Goal: Task Accomplishment & Management: Manage account settings

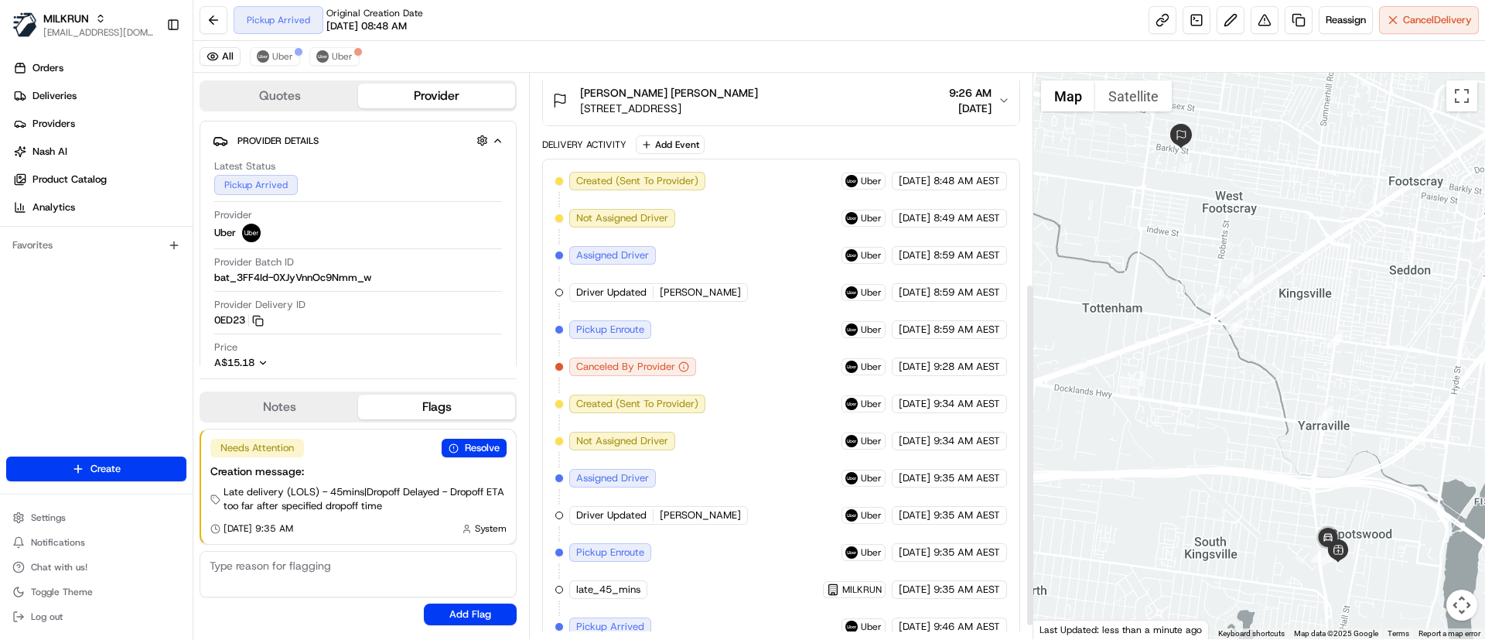
scroll to position [367, 0]
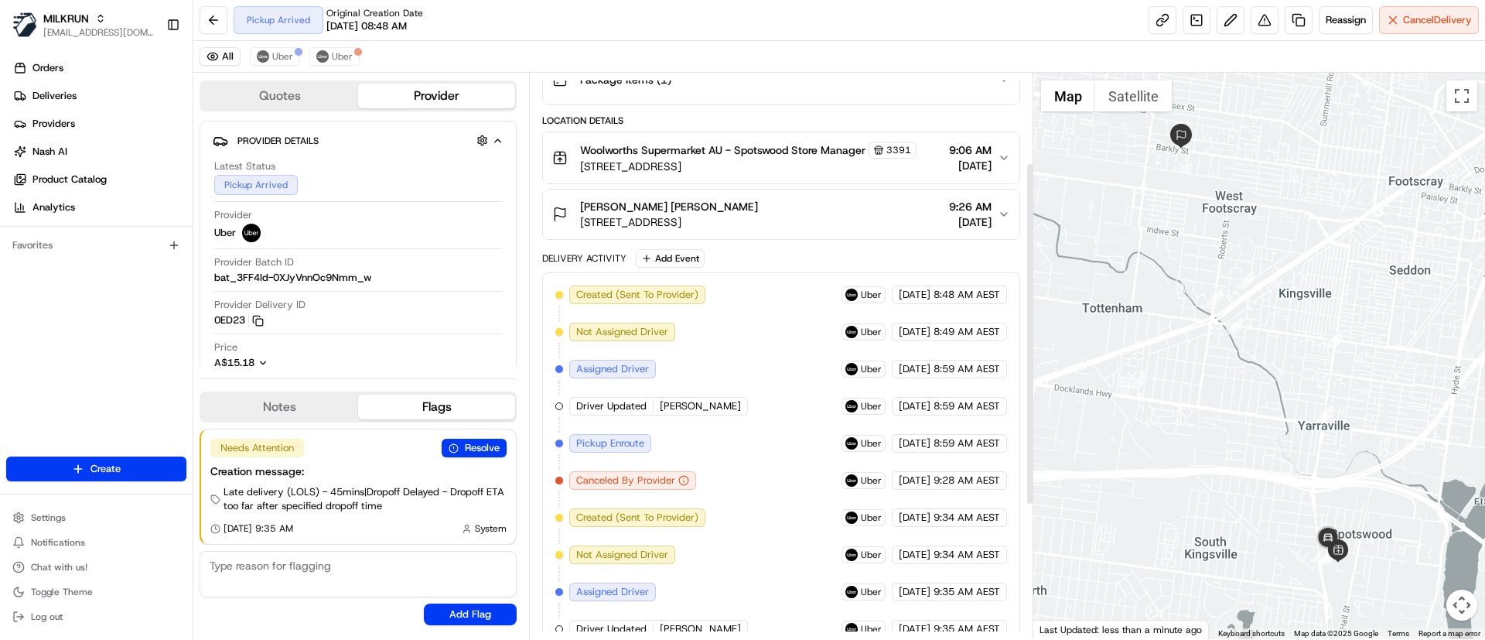
scroll to position [367, 0]
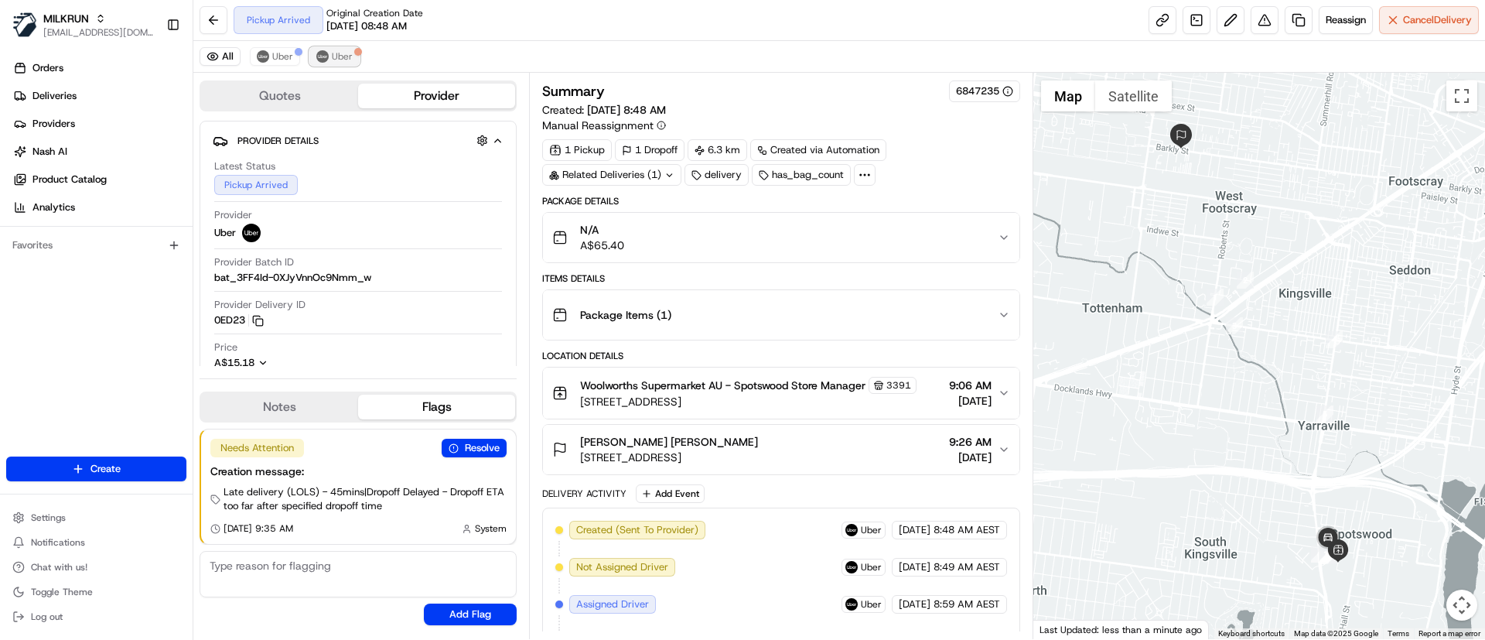
click at [327, 50] on button "Uber" at bounding box center [334, 56] width 50 height 19
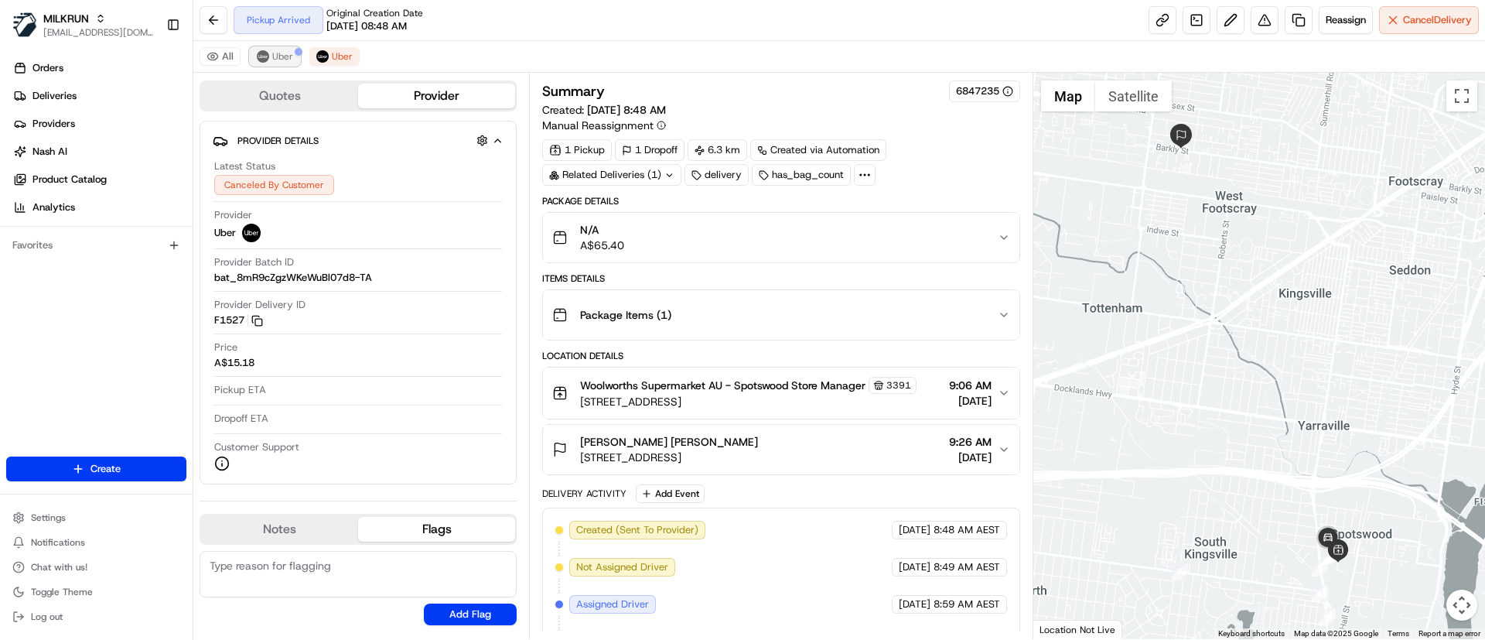
click at [278, 56] on span "Uber" at bounding box center [282, 56] width 21 height 12
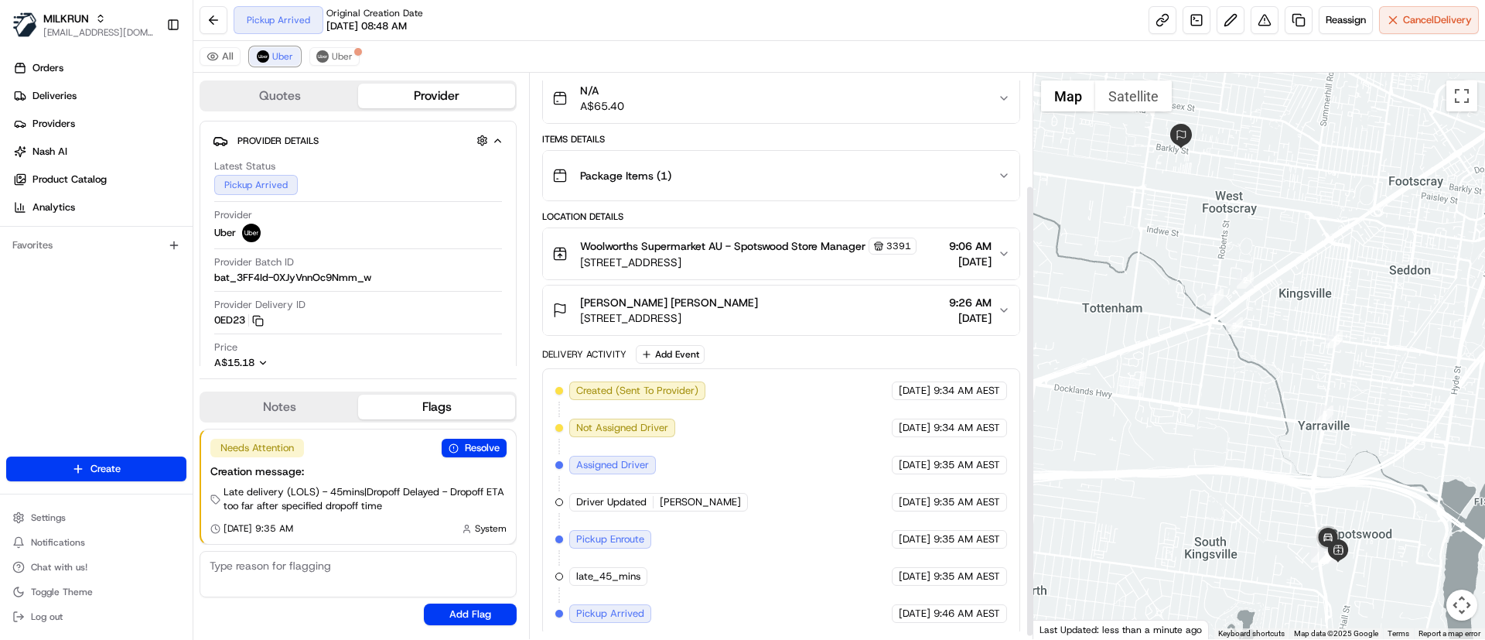
scroll to position [144, 0]
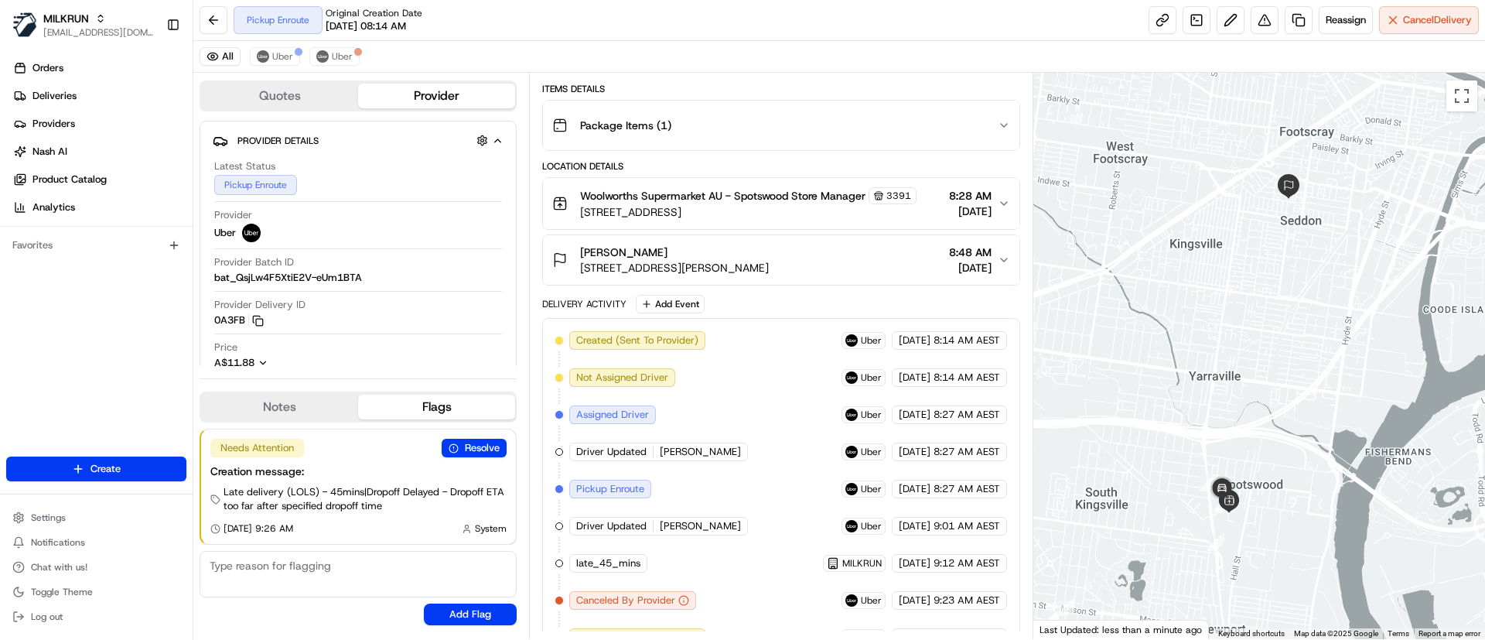
scroll to position [441, 0]
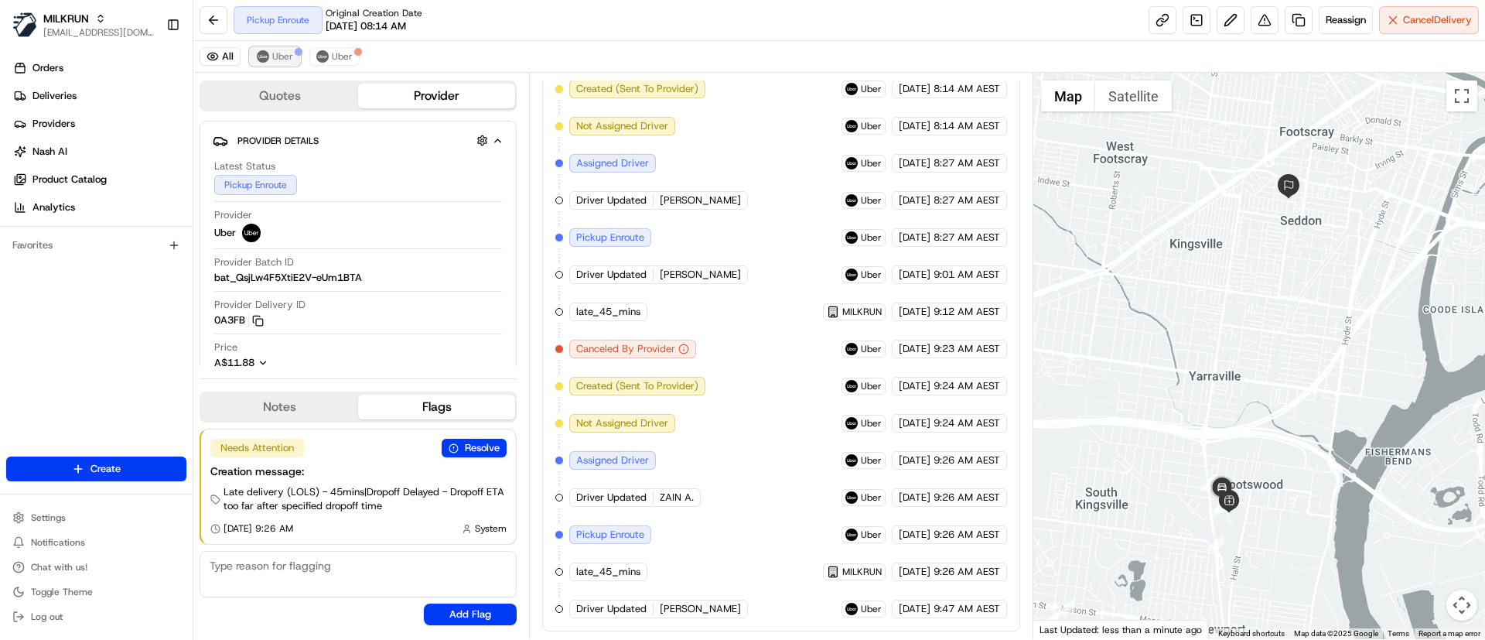
click at [270, 53] on button "Uber" at bounding box center [275, 56] width 50 height 19
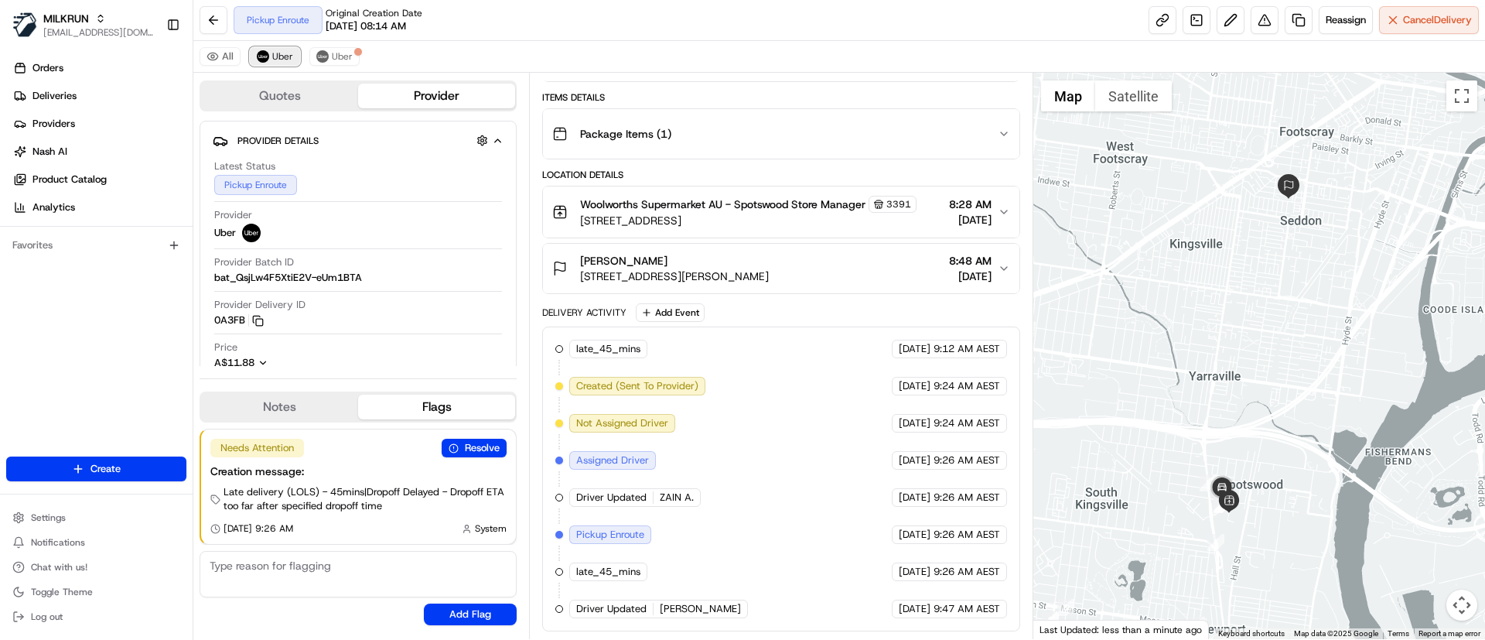
scroll to position [181, 0]
click at [263, 50] on img at bounding box center [263, 56] width 12 height 12
click at [1419, 14] on span "Cancel Delivery" at bounding box center [1437, 20] width 69 height 14
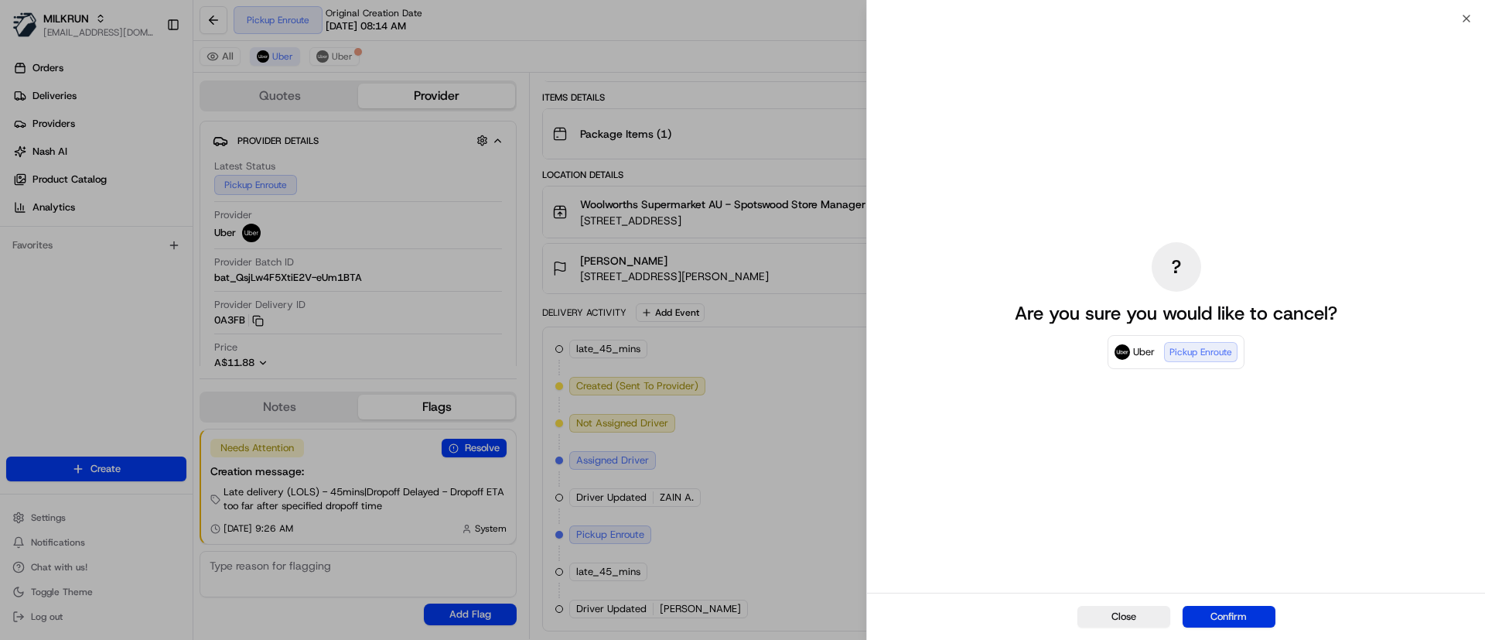
click at [1242, 616] on button "Confirm" at bounding box center [1228, 616] width 93 height 22
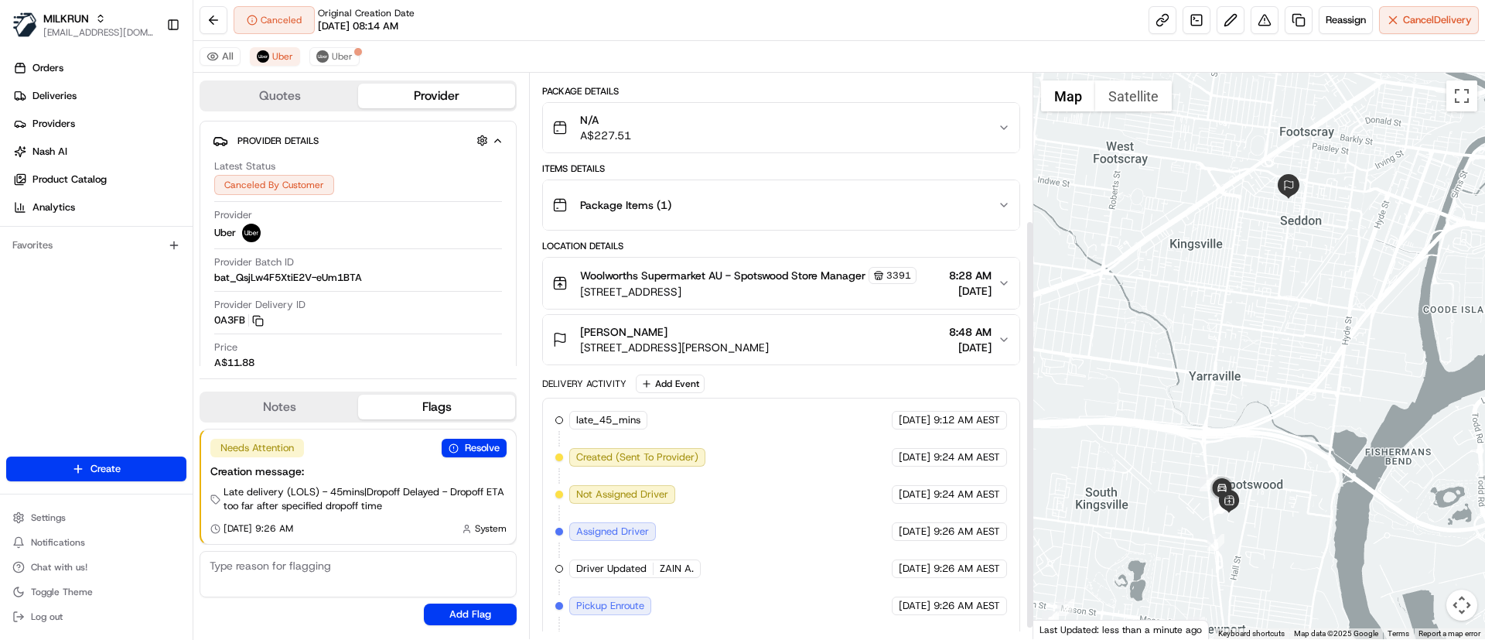
scroll to position [218, 0]
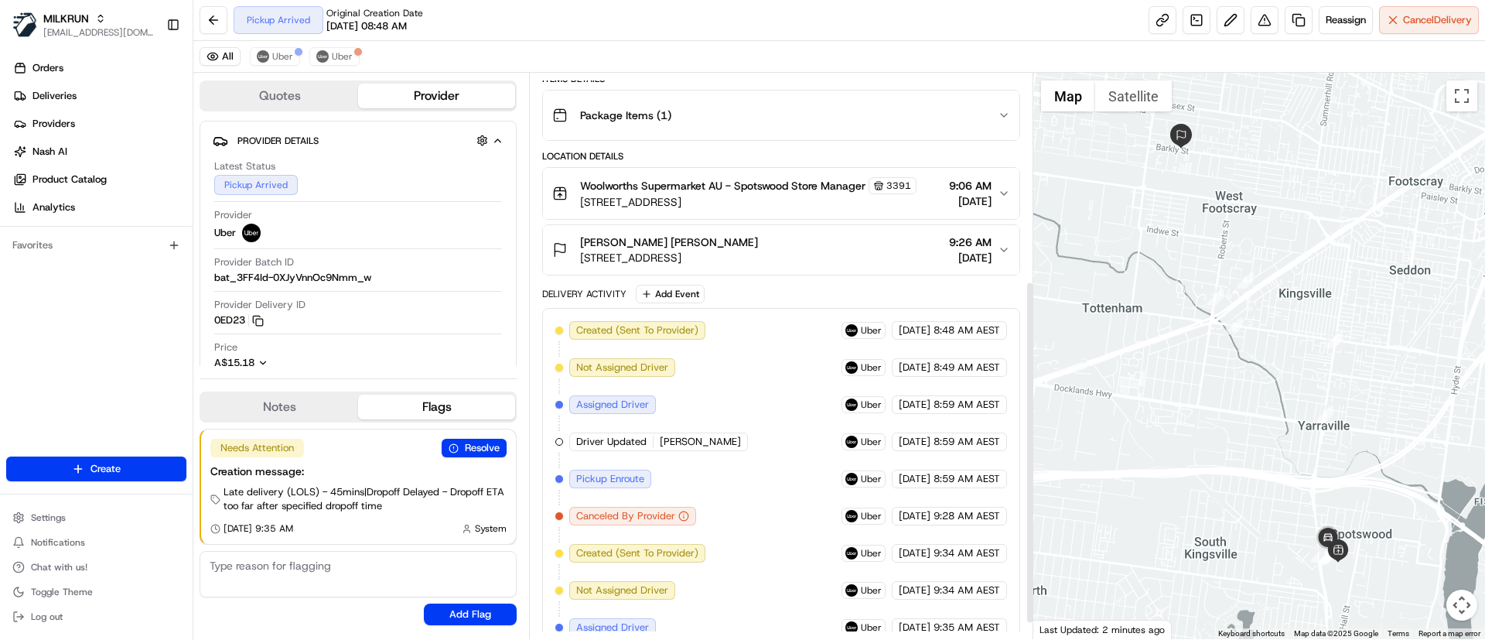
scroll to position [367, 0]
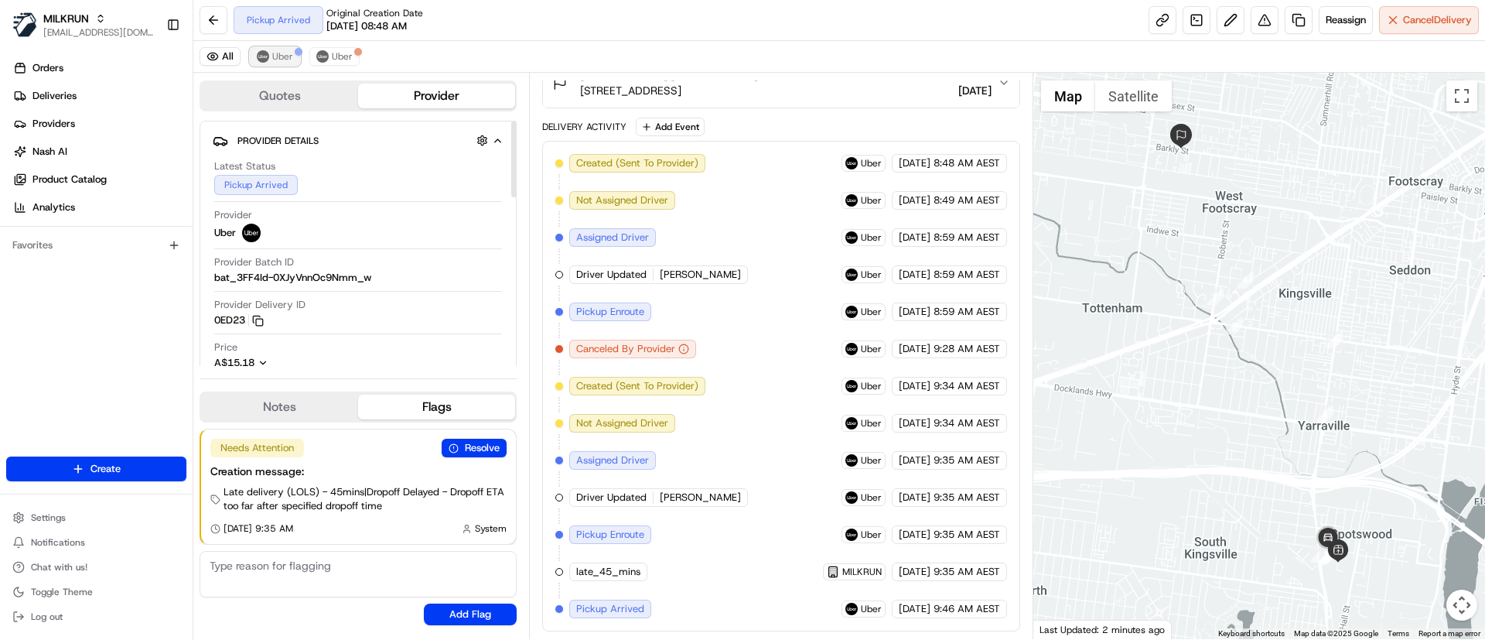
click at [283, 58] on span "Uber" at bounding box center [282, 56] width 21 height 12
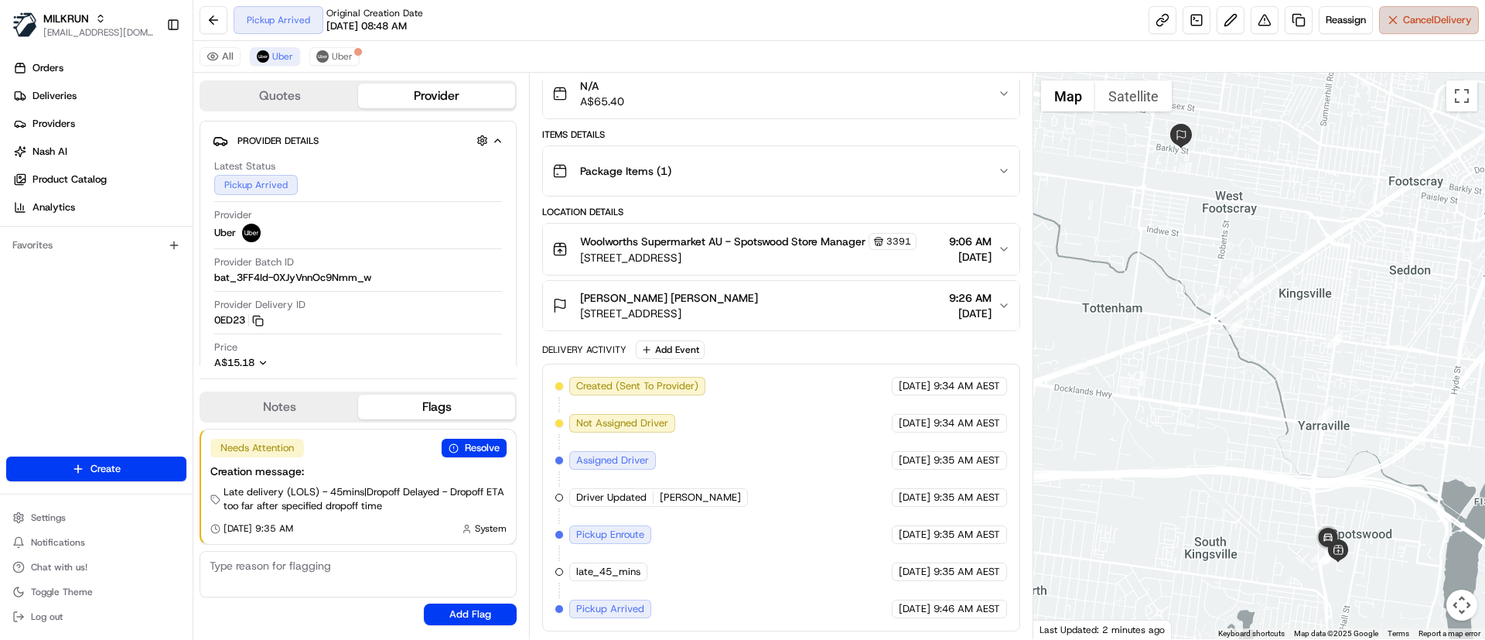
scroll to position [181, 0]
click at [1418, 15] on span "Cancel Delivery" at bounding box center [1437, 20] width 69 height 14
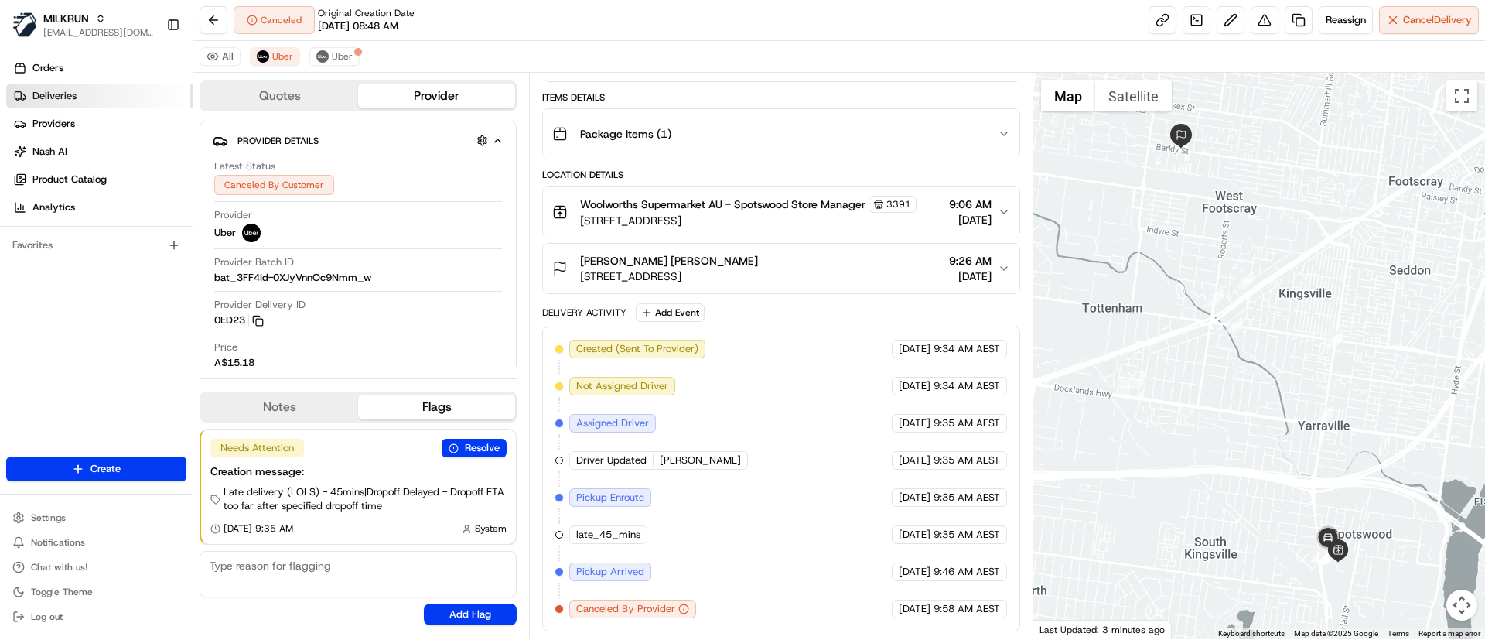
click at [98, 85] on link "Deliveries" at bounding box center [99, 96] width 186 height 25
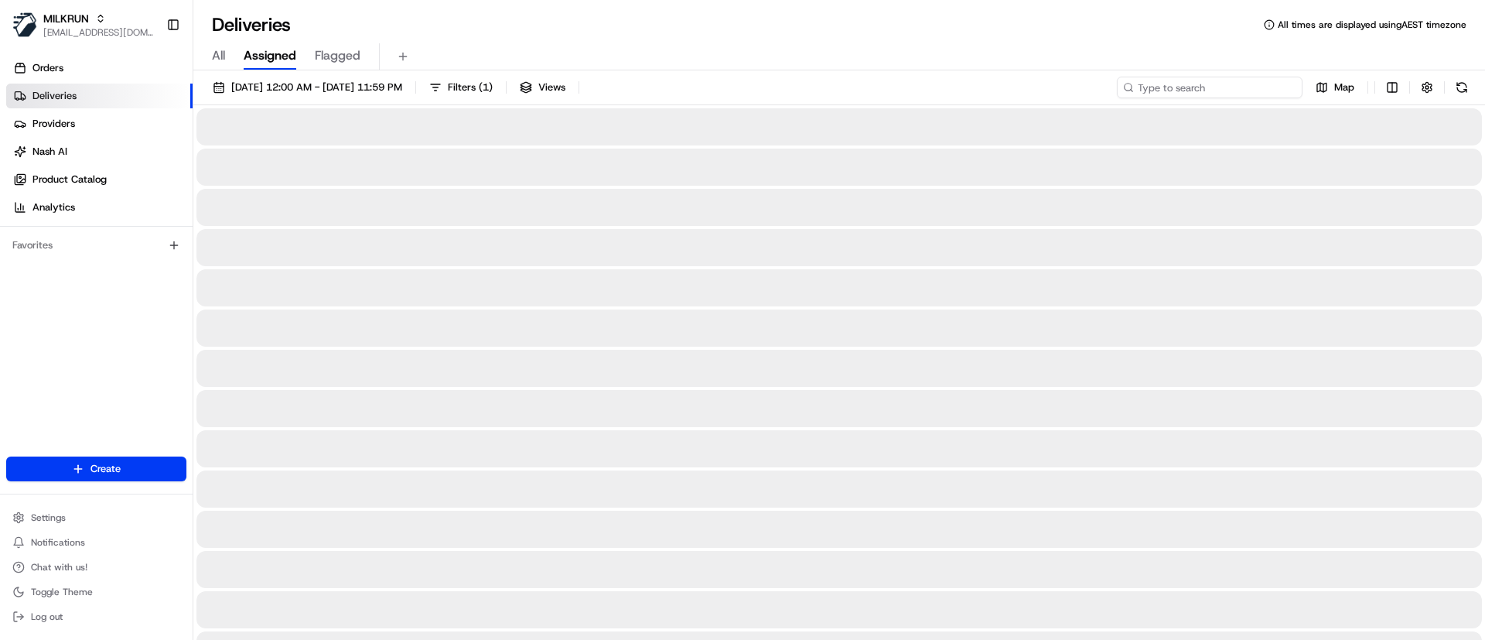
click at [1204, 77] on input at bounding box center [1210, 88] width 186 height 22
paste input "daf880ff-bf8c-4163-8910-7f73f21c208f"
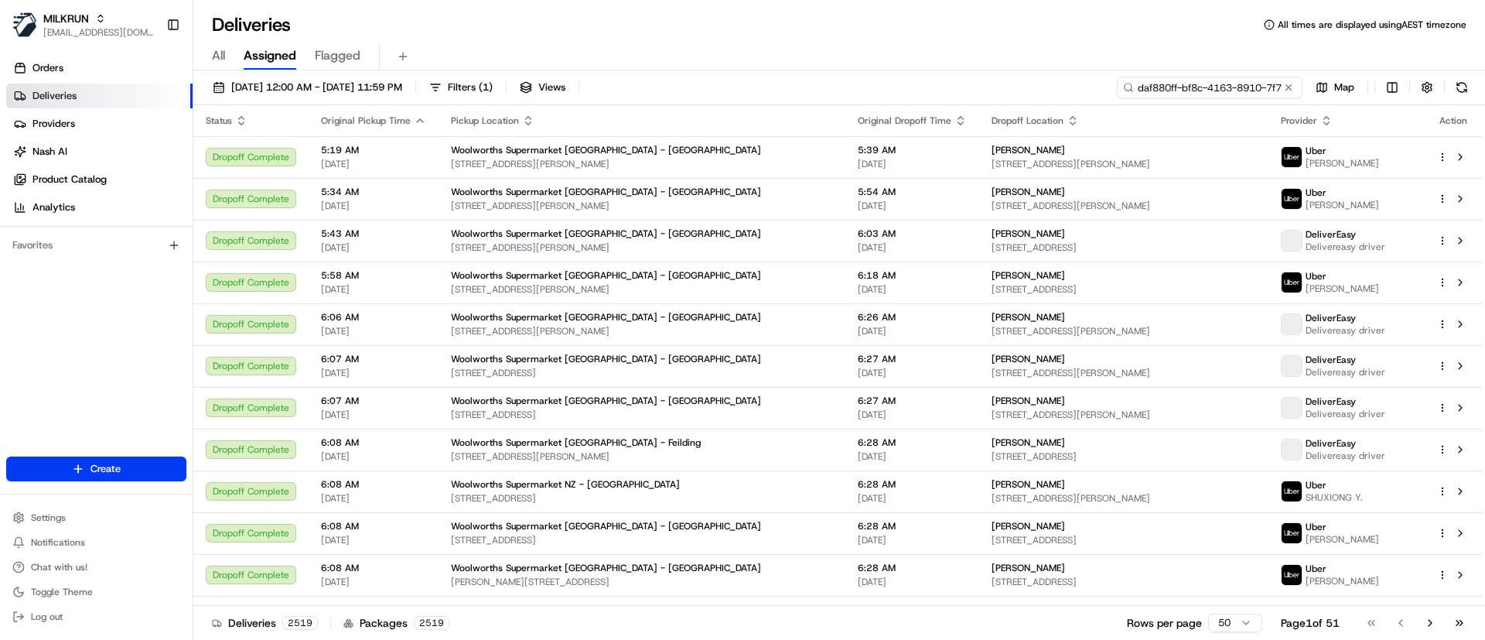
scroll to position [0, 59]
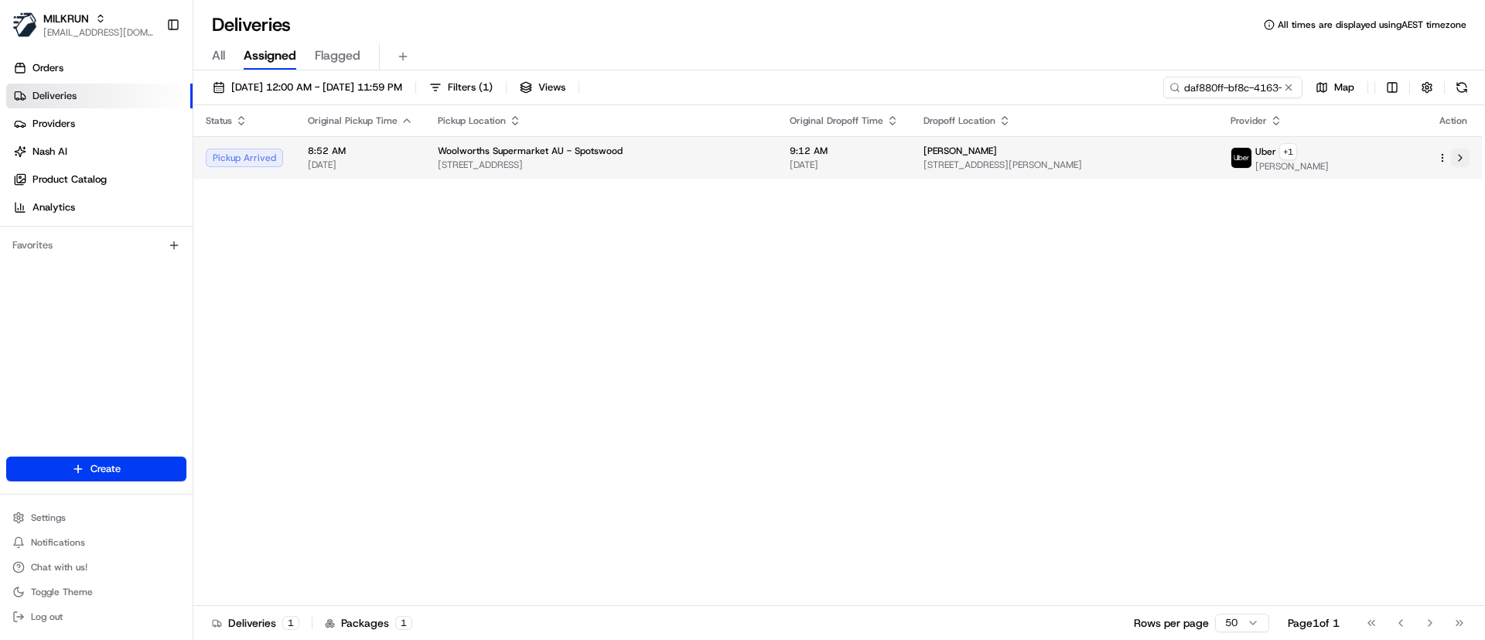
click at [1461, 157] on button at bounding box center [1460, 157] width 19 height 19
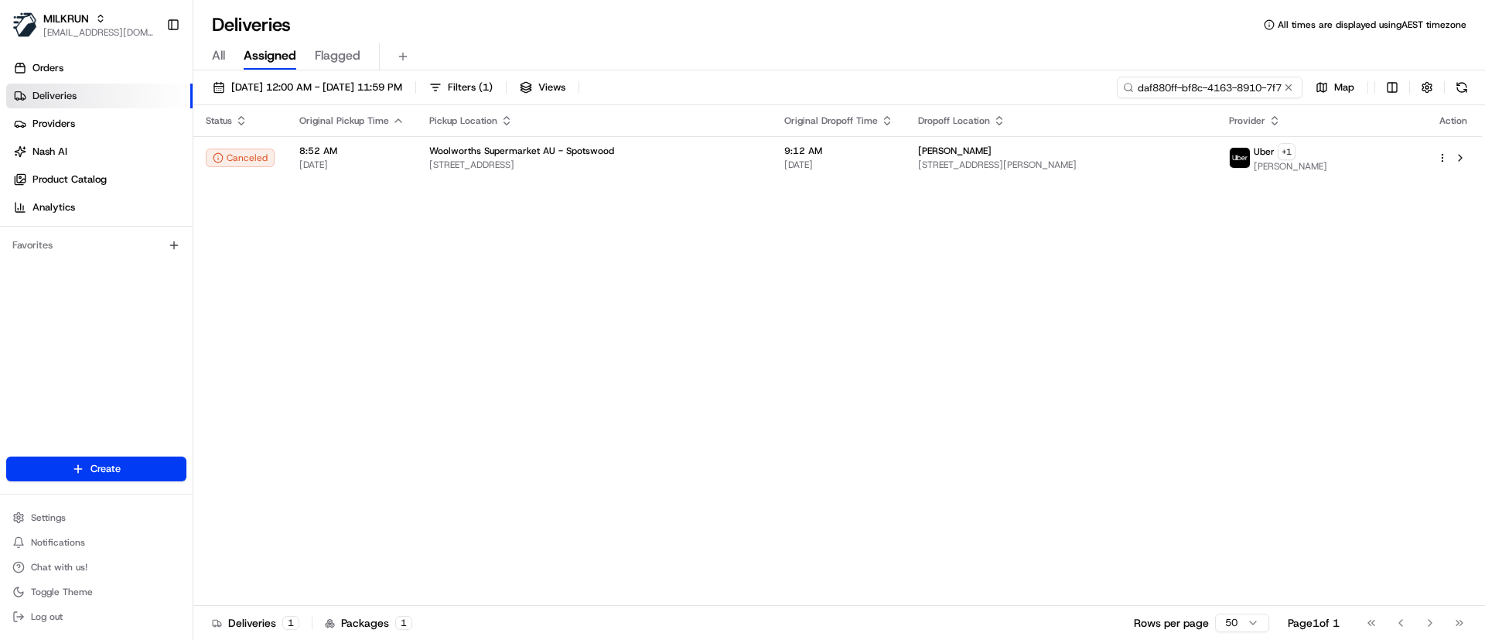
click at [1196, 84] on input "daf880ff-bf8c-4163-8910-7f73f21c208f" at bounding box center [1210, 88] width 186 height 22
paste input "30a515d5-82da-494c-8a10-0421ad271dd7"
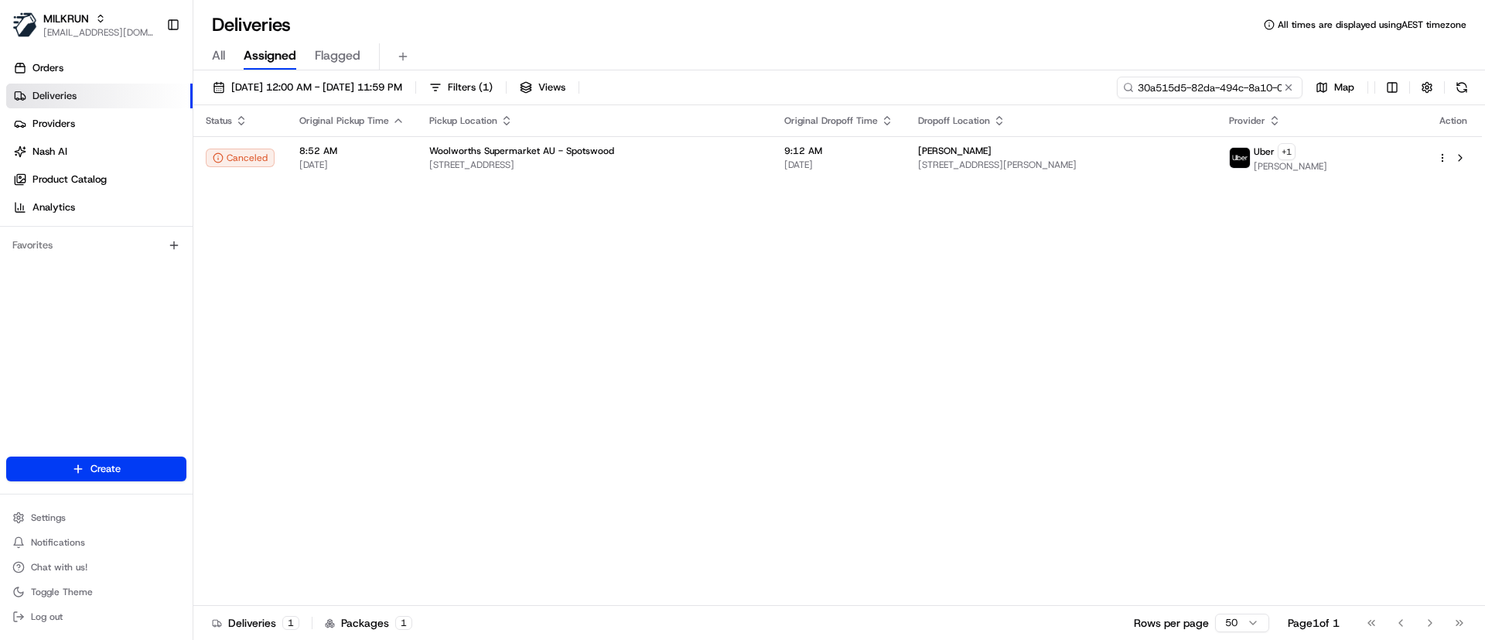
scroll to position [0, 77]
type input "30a515d5-82da-494c-8a10-0421ad271dd7"
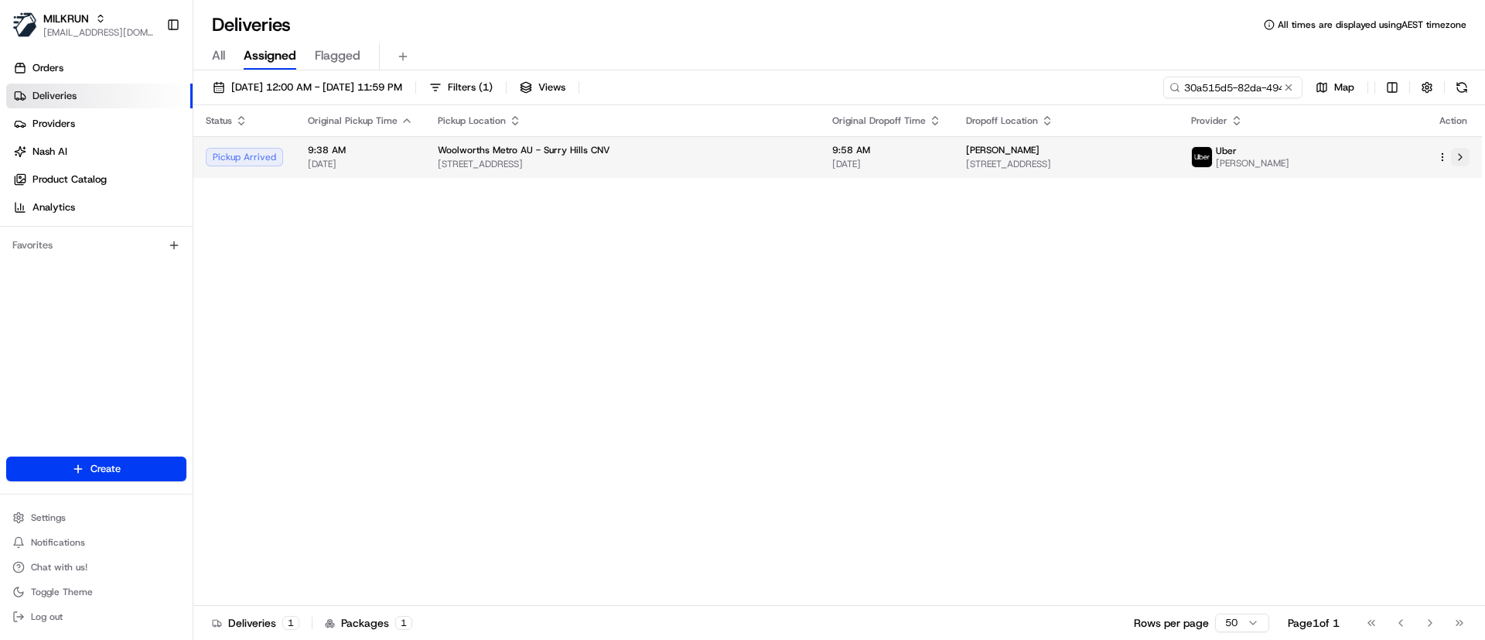
click at [1464, 158] on button at bounding box center [1460, 157] width 19 height 19
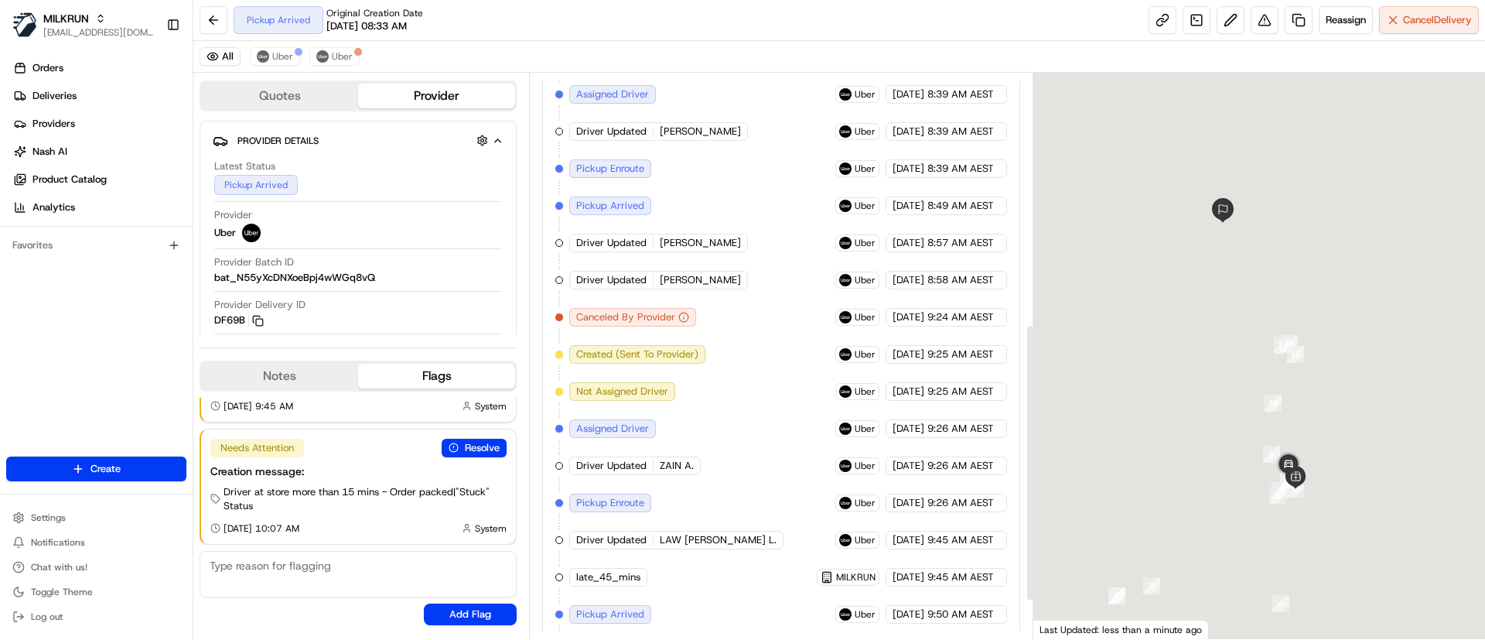
scroll to position [589, 0]
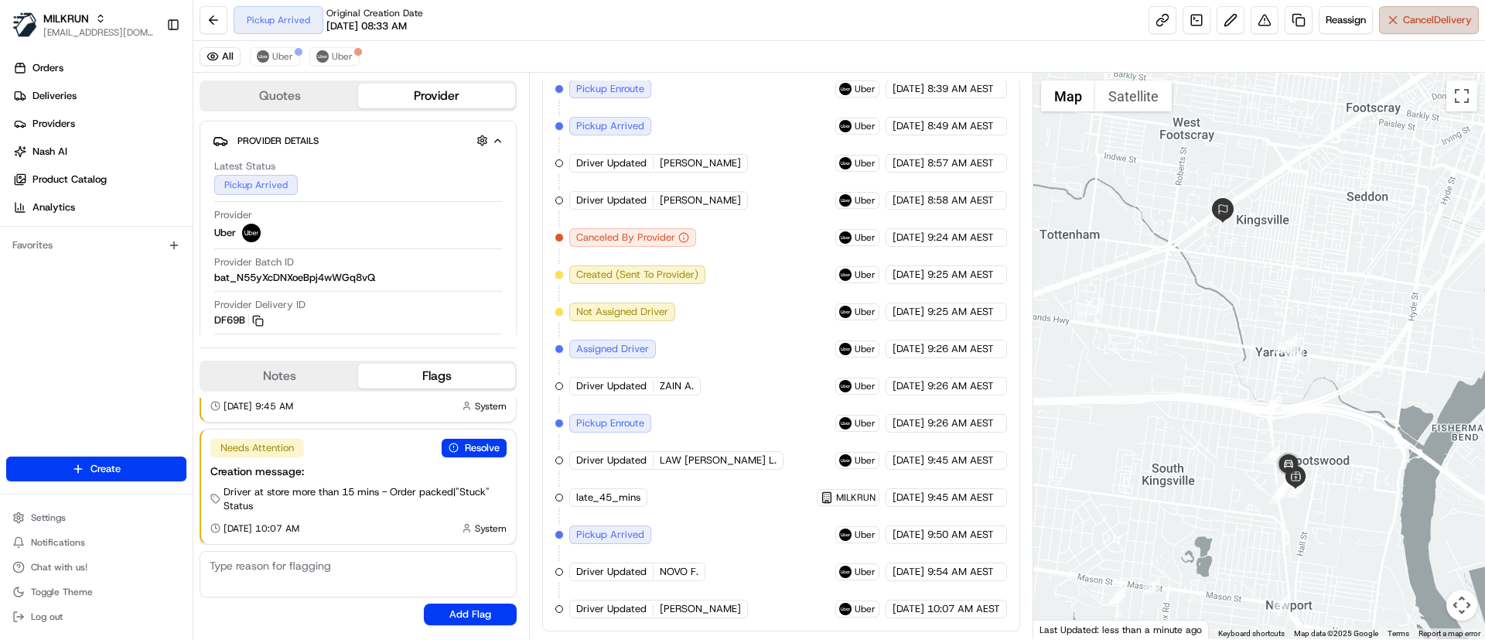
click at [1416, 19] on span "Cancel Delivery" at bounding box center [1437, 20] width 69 height 14
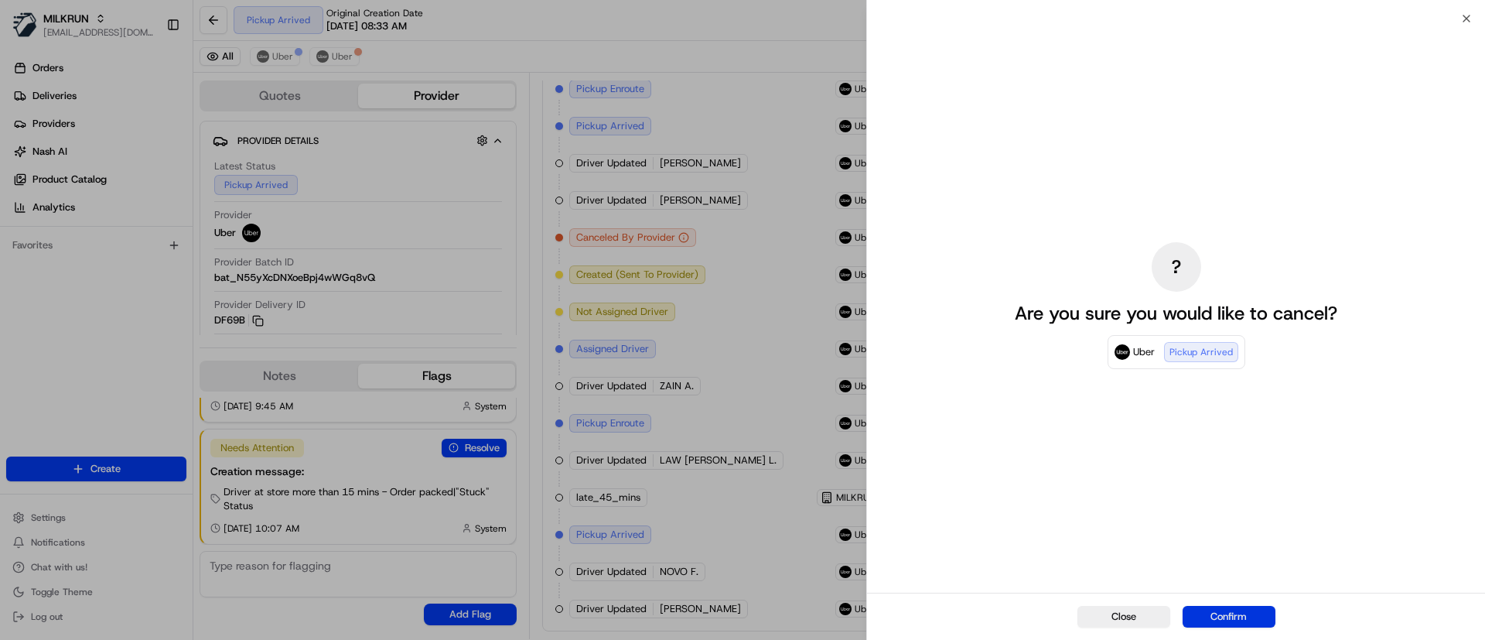
click at [1224, 616] on button "Confirm" at bounding box center [1228, 616] width 93 height 22
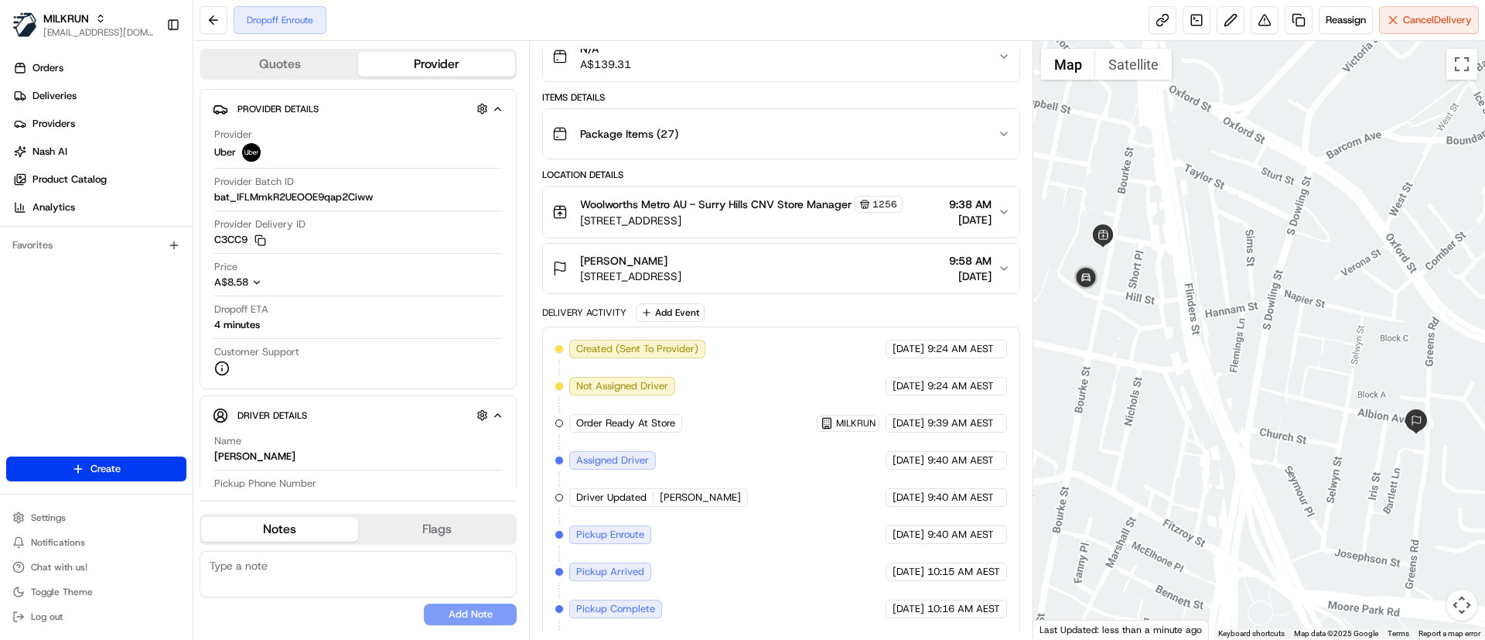
scroll to position [186, 0]
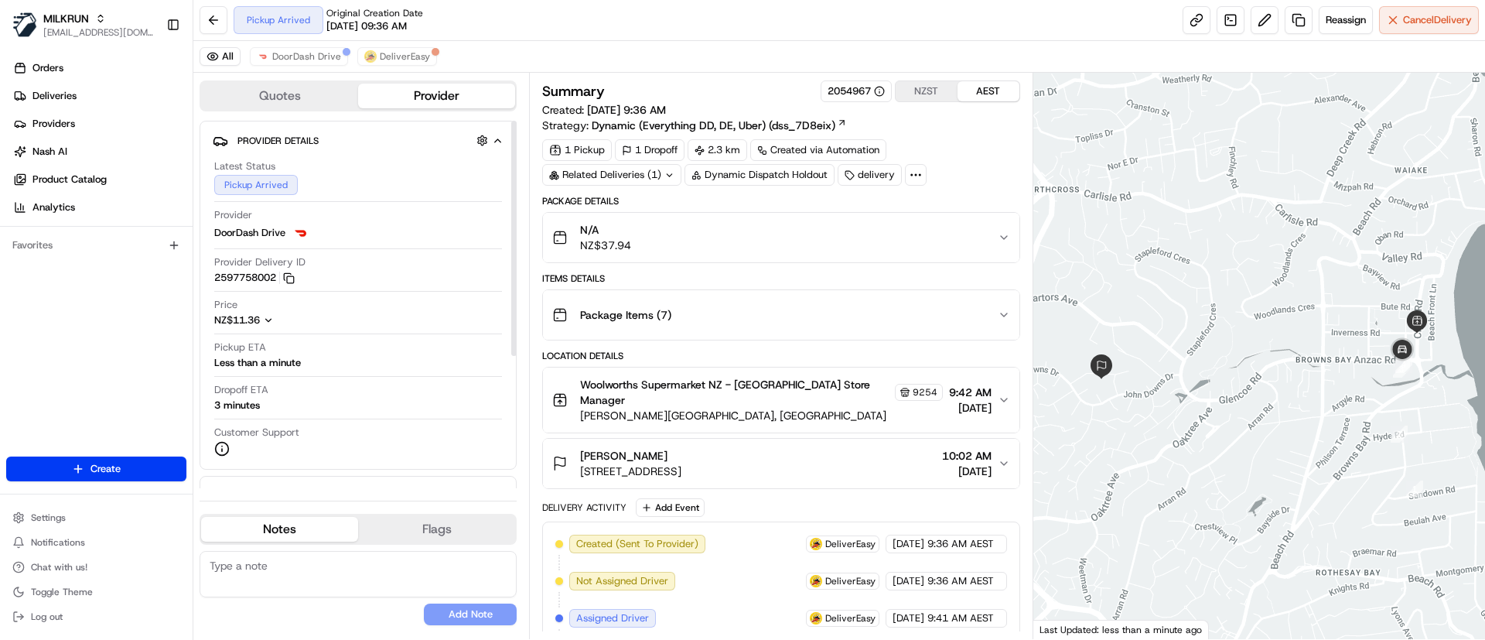
scroll to position [418, 0]
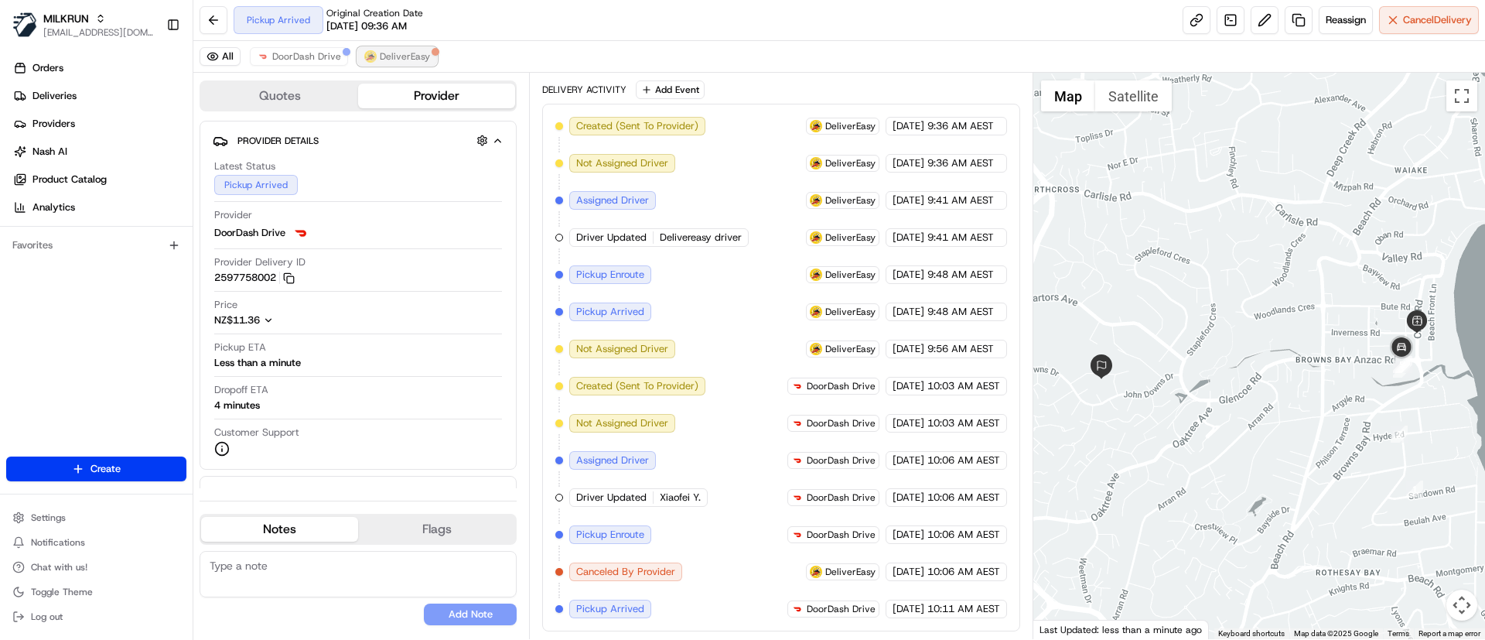
click at [404, 53] on span "DeliverEasy" at bounding box center [405, 56] width 50 height 12
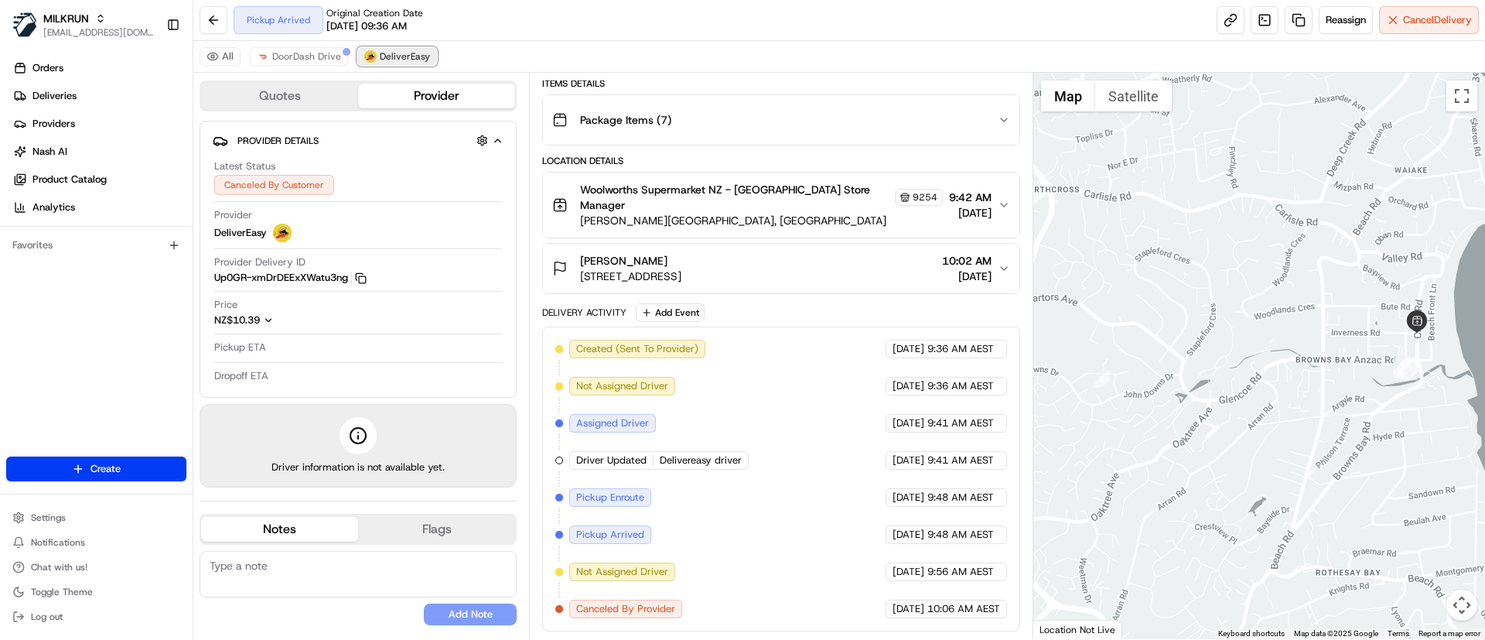
scroll to position [195, 0]
click at [292, 49] on button "DoorDash Drive" at bounding box center [299, 56] width 98 height 19
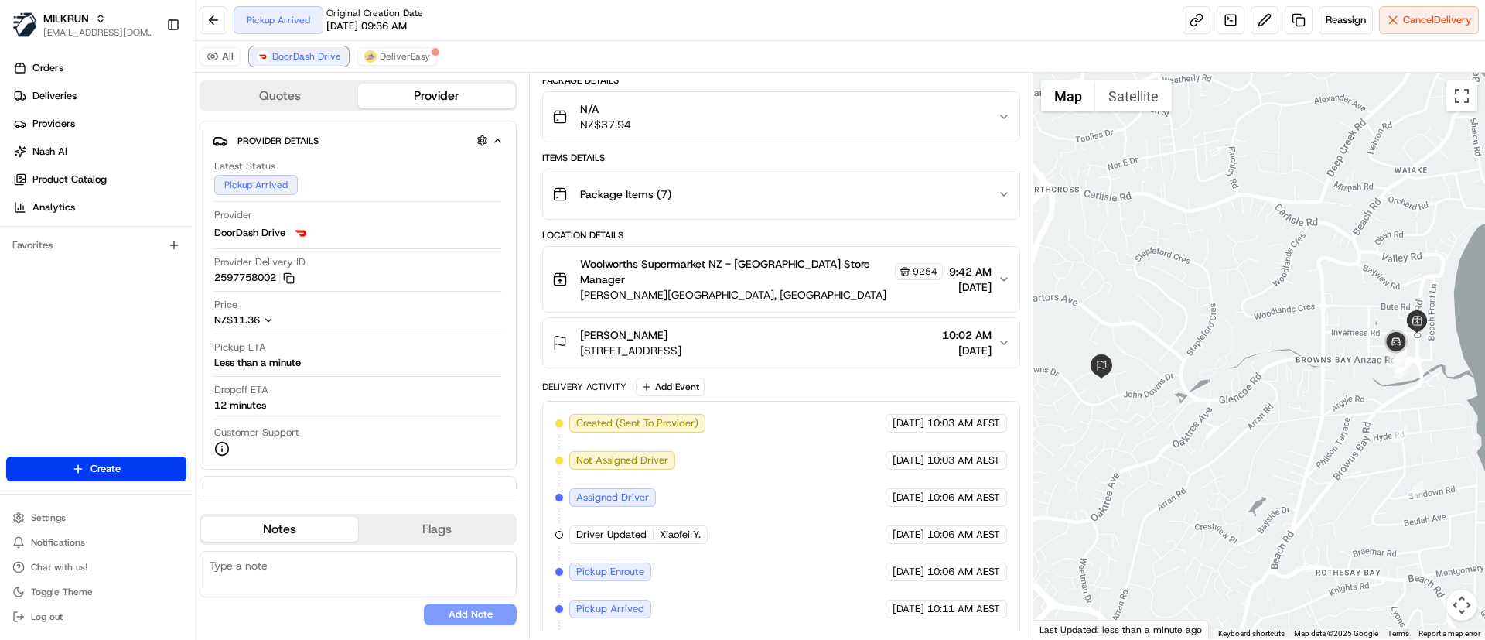
scroll to position [158, 0]
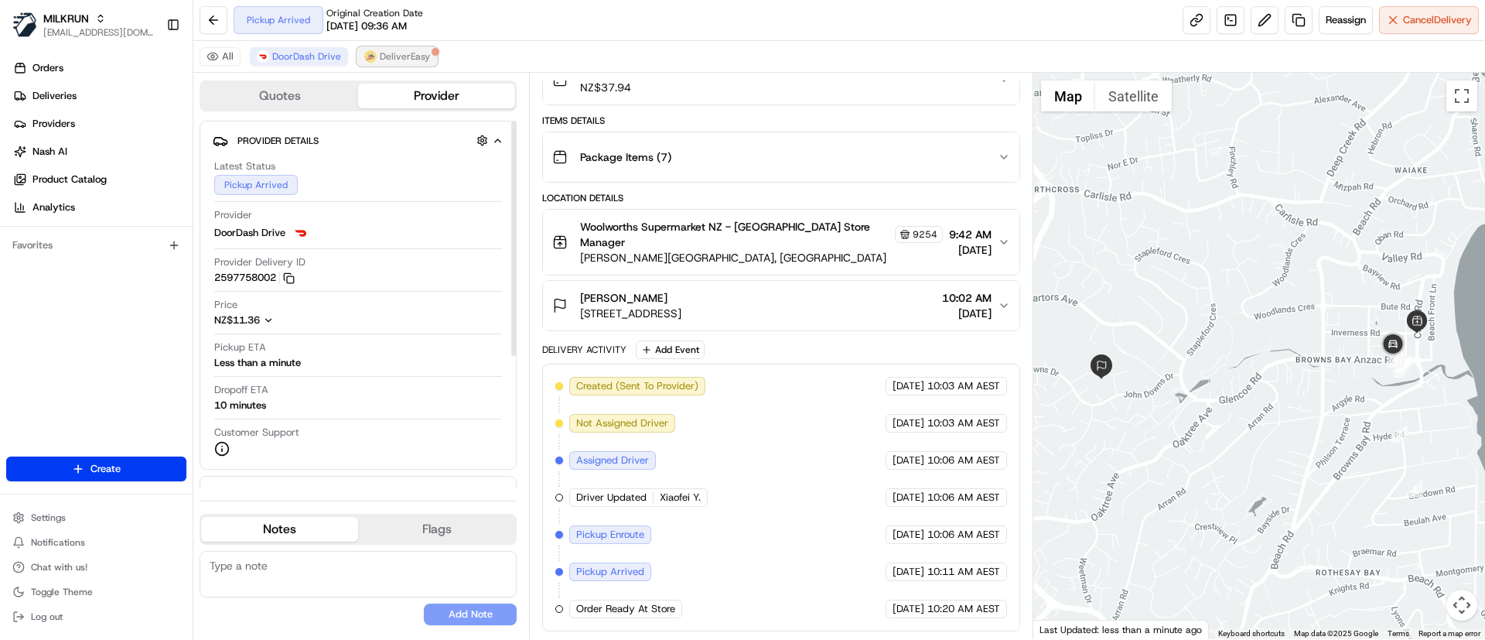
click at [408, 54] on span "DeliverEasy" at bounding box center [405, 56] width 50 height 12
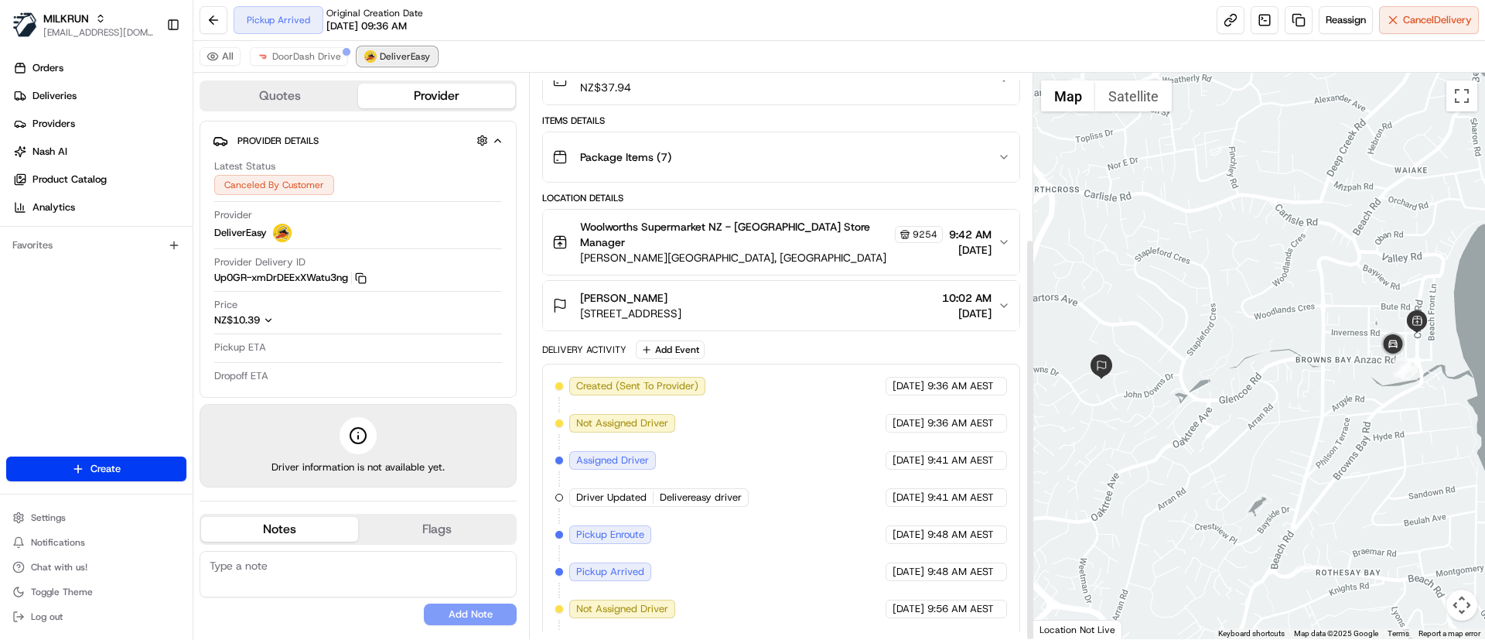
scroll to position [232, 0]
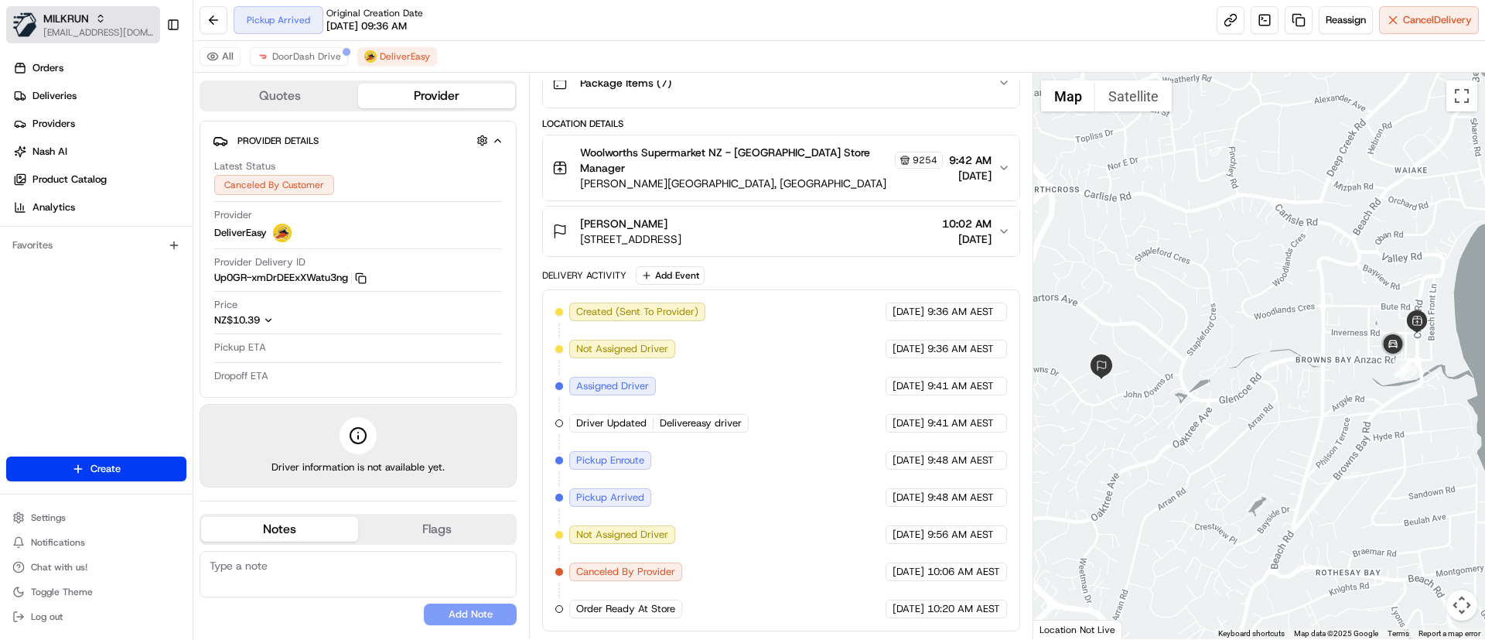
click at [83, 28] on span "[EMAIL_ADDRESS][DOMAIN_NAME]" at bounding box center [98, 32] width 111 height 12
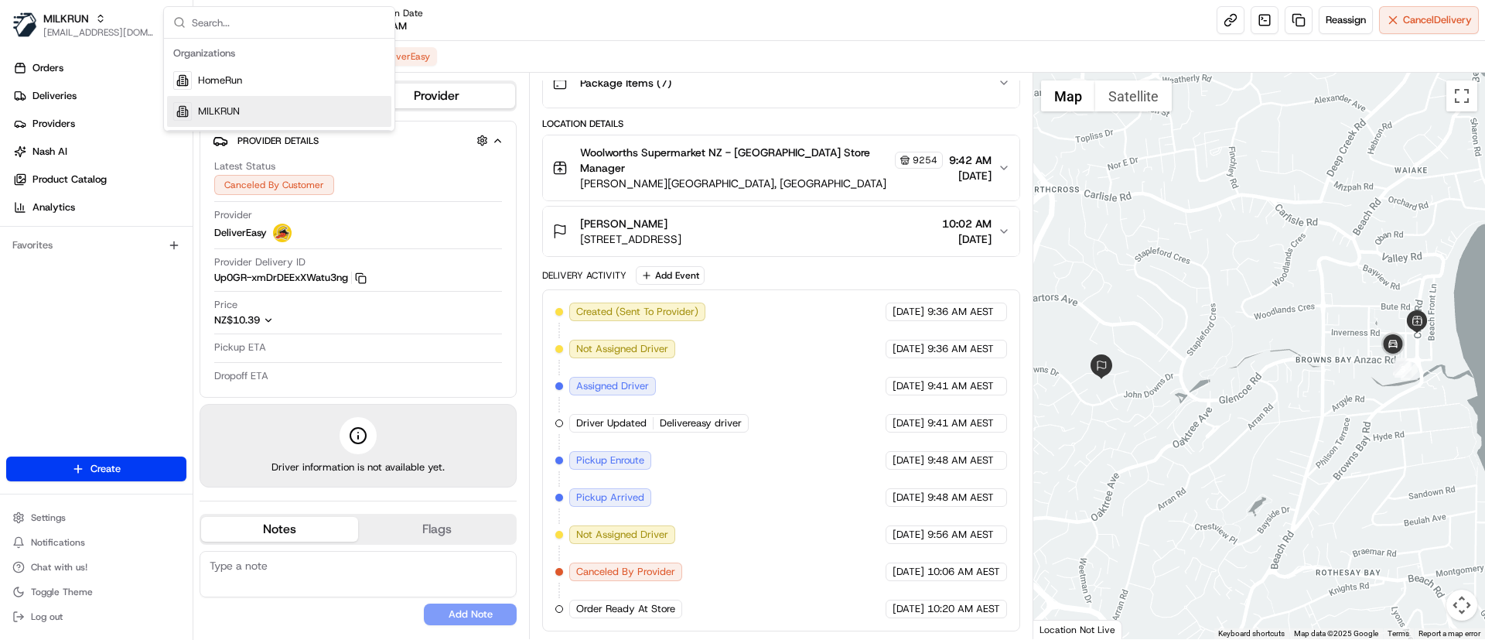
click at [227, 118] on div "MILKRUN" at bounding box center [279, 111] width 224 height 31
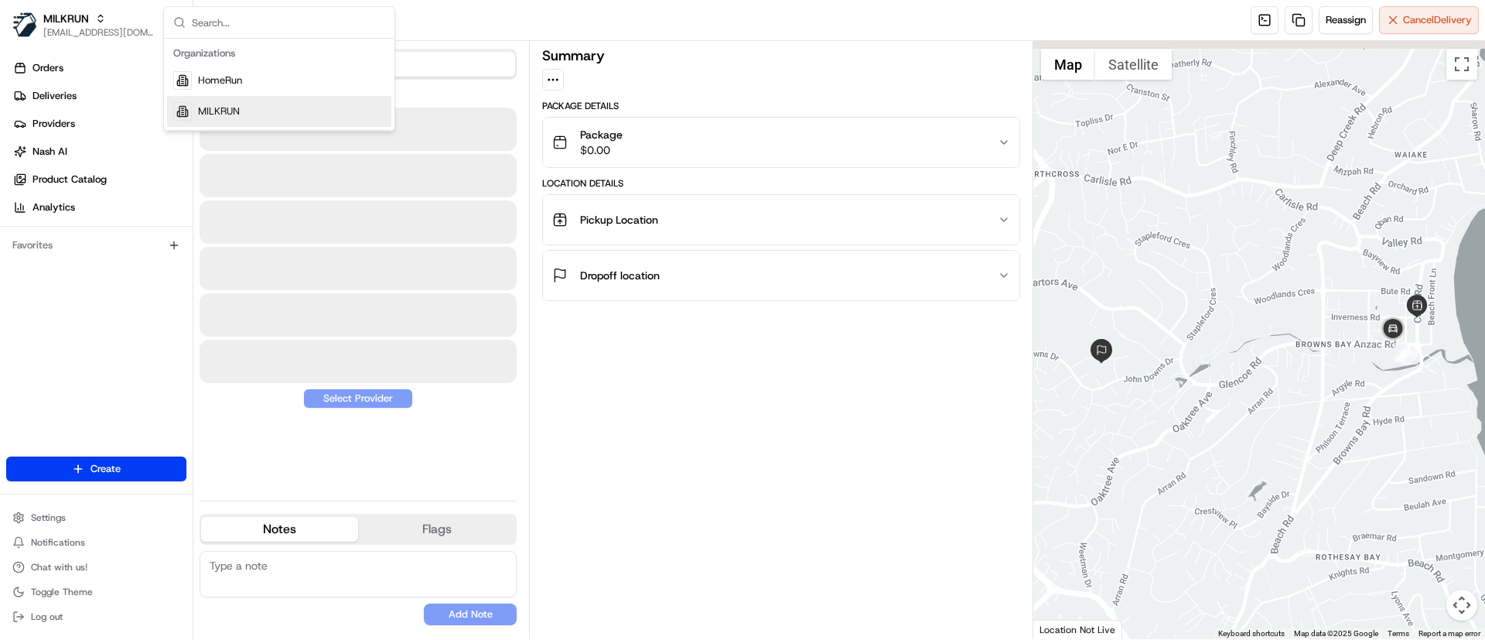
scroll to position [0, 0]
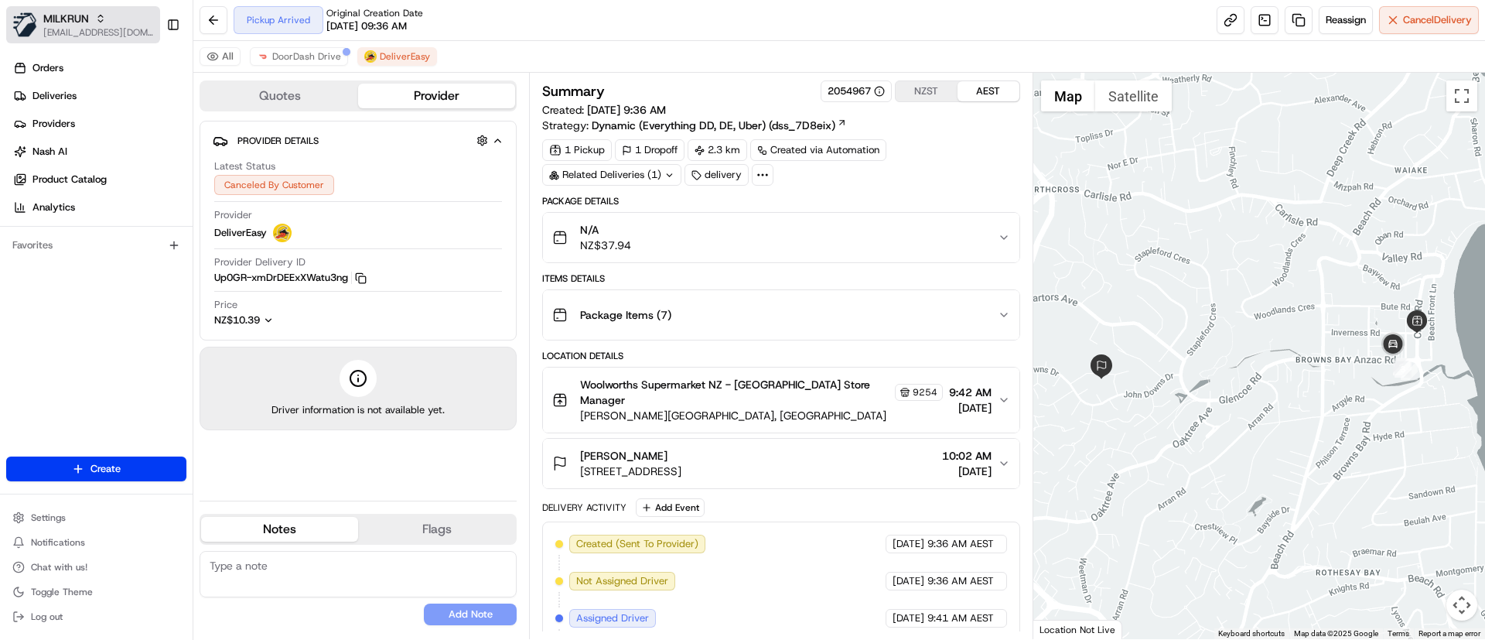
click at [99, 26] on span "[EMAIL_ADDRESS][DOMAIN_NAME]" at bounding box center [98, 32] width 111 height 12
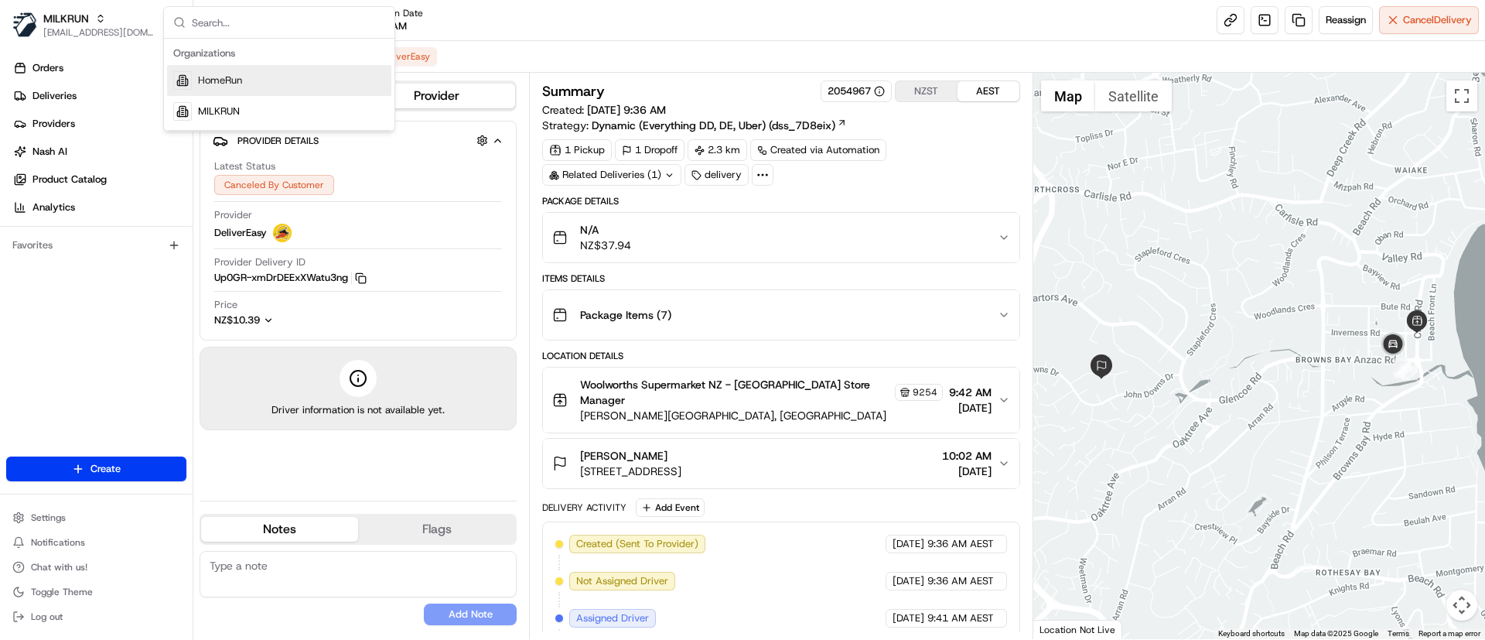
click at [236, 80] on span "HomeRun" at bounding box center [220, 80] width 44 height 14
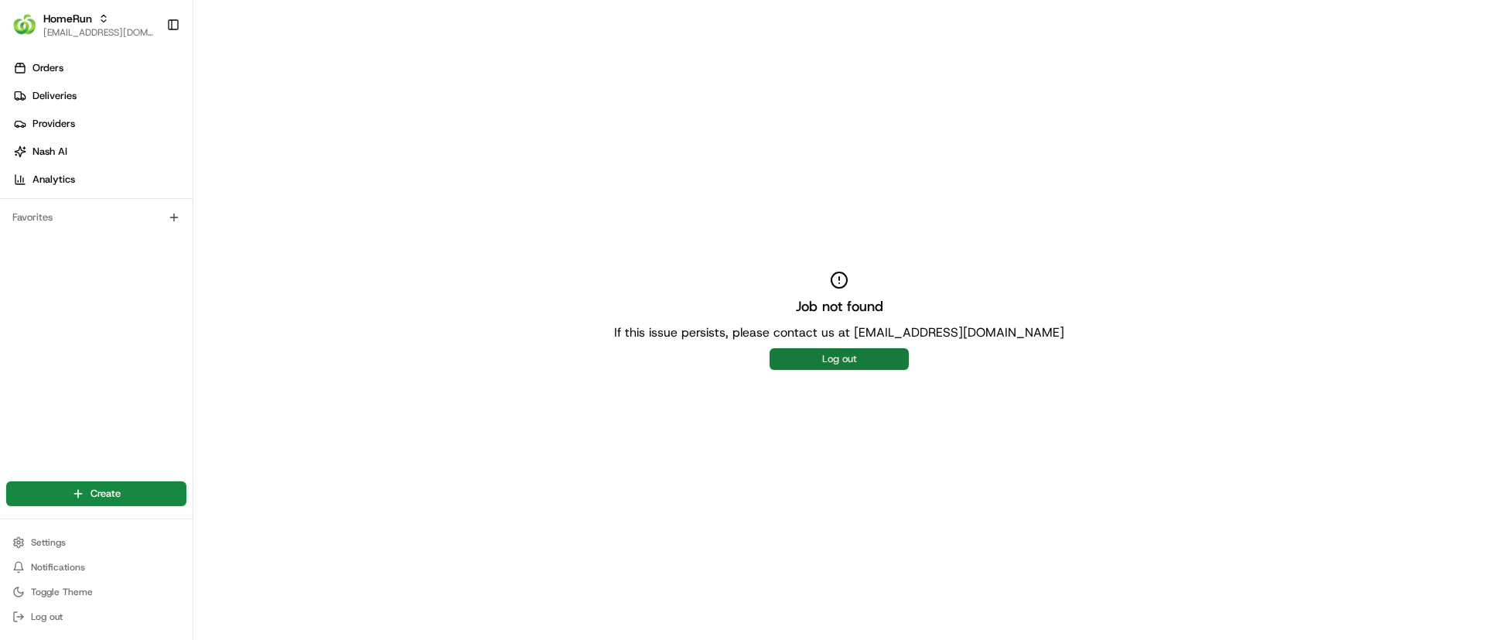
click at [821, 366] on button "Log out" at bounding box center [838, 359] width 139 height 22
